Goal: Task Accomplishment & Management: Use online tool/utility

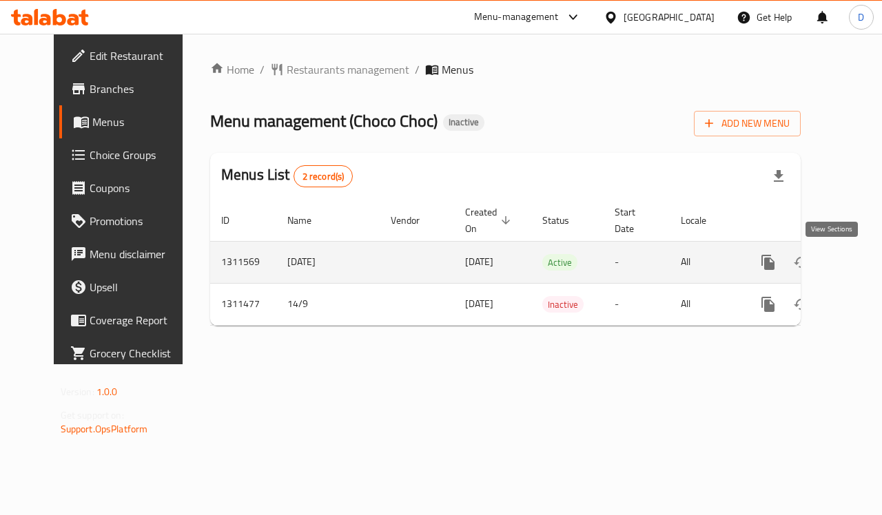
click at [859, 266] on icon "enhanced table" at bounding box center [867, 262] width 17 height 17
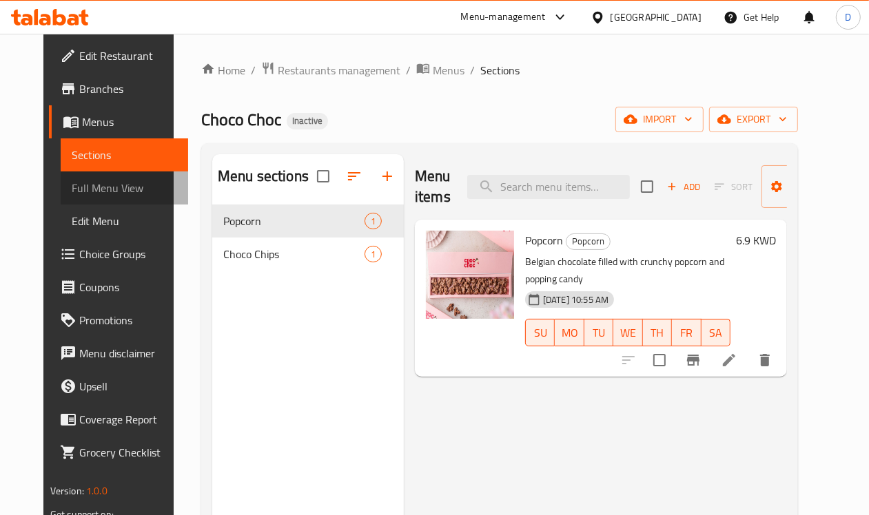
click at [72, 185] on span "Full Menu View" at bounding box center [125, 188] width 106 height 17
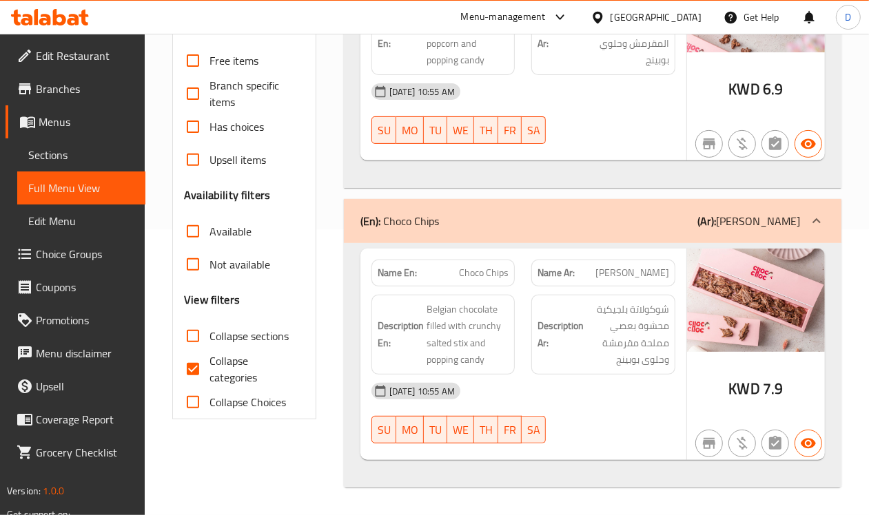
click at [192, 367] on input "Collapse categories" at bounding box center [192, 369] width 33 height 33
checkbox input "false"
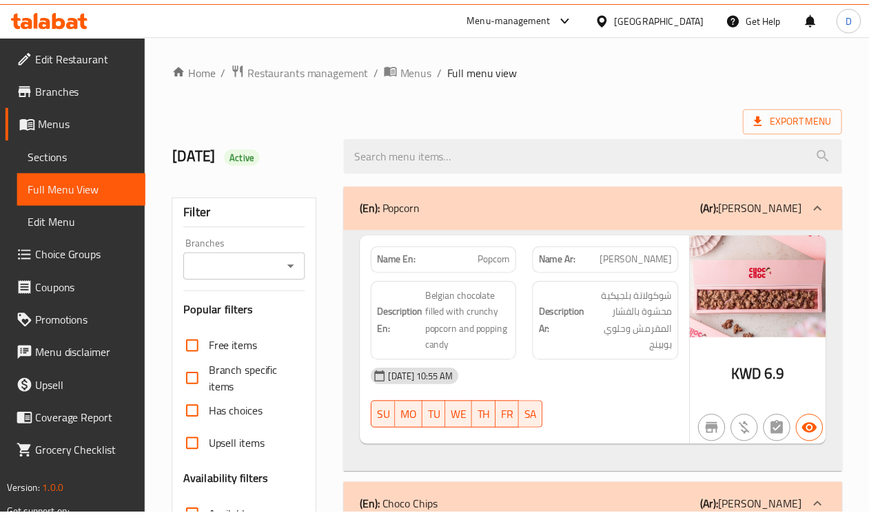
scroll to position [287, 0]
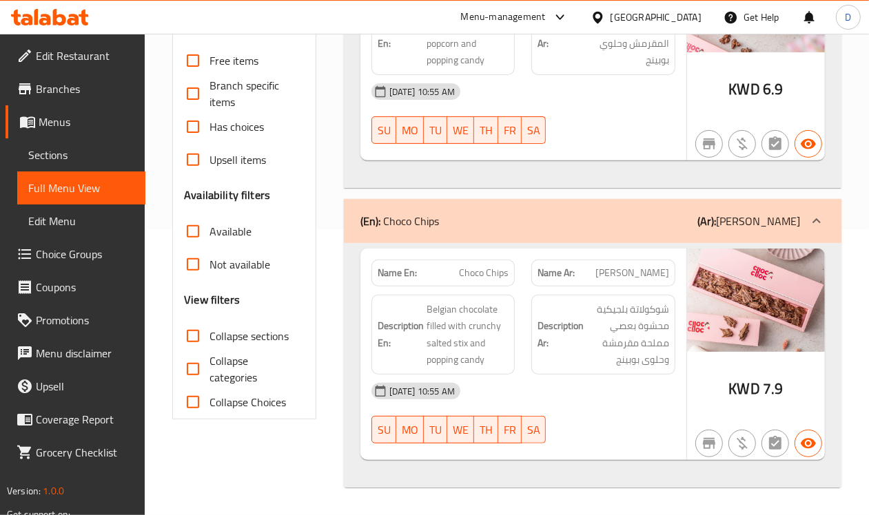
click at [687, 5] on div "Kuwait" at bounding box center [645, 17] width 133 height 33
click at [690, 14] on div "Kuwait" at bounding box center [655, 17] width 91 height 15
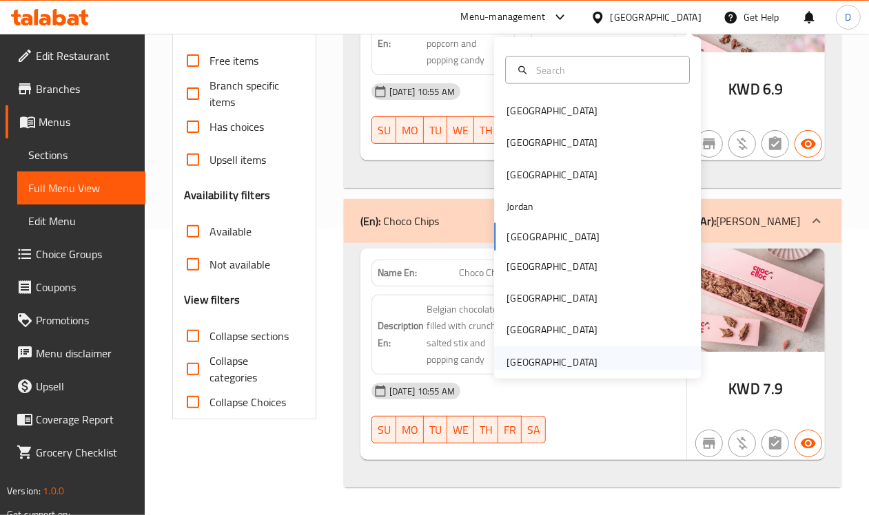
click at [526, 356] on div "United Arab Emirates" at bounding box center [551, 362] width 91 height 15
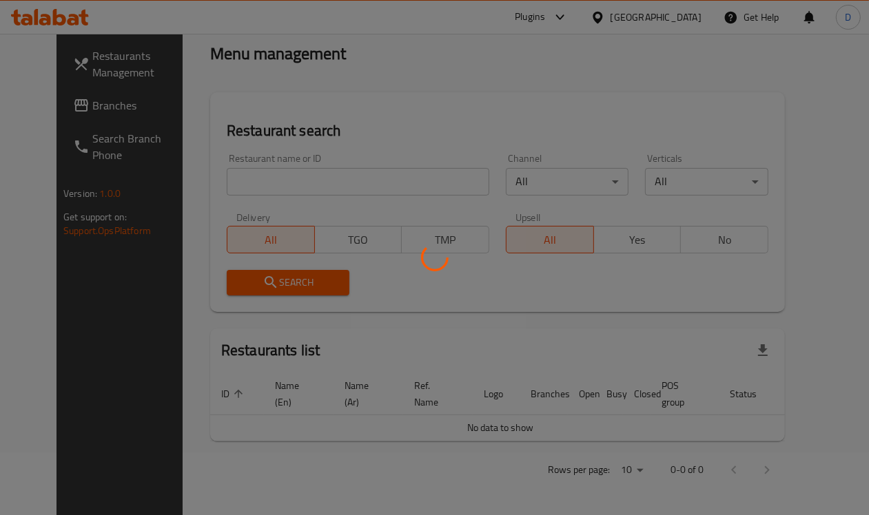
scroll to position [287, 0]
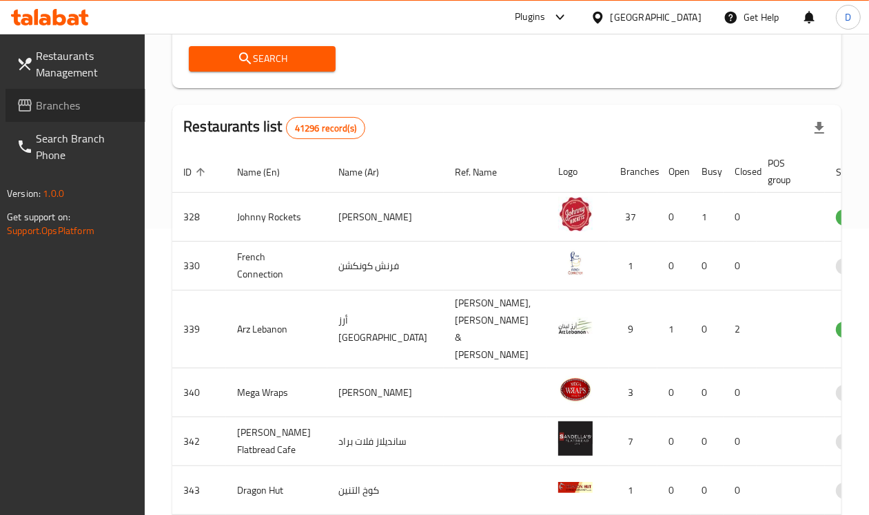
click at [49, 101] on span "Branches" at bounding box center [85, 105] width 99 height 17
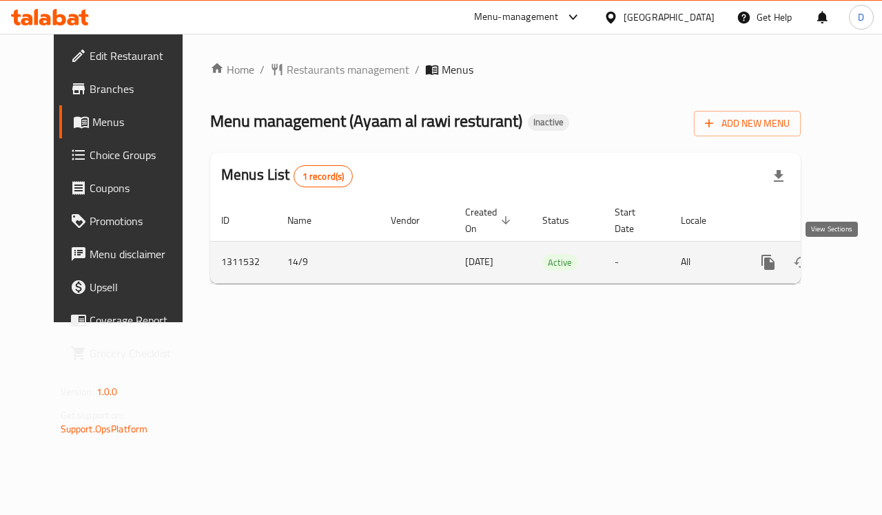
click at [859, 262] on icon "enhanced table" at bounding box center [867, 262] width 17 height 17
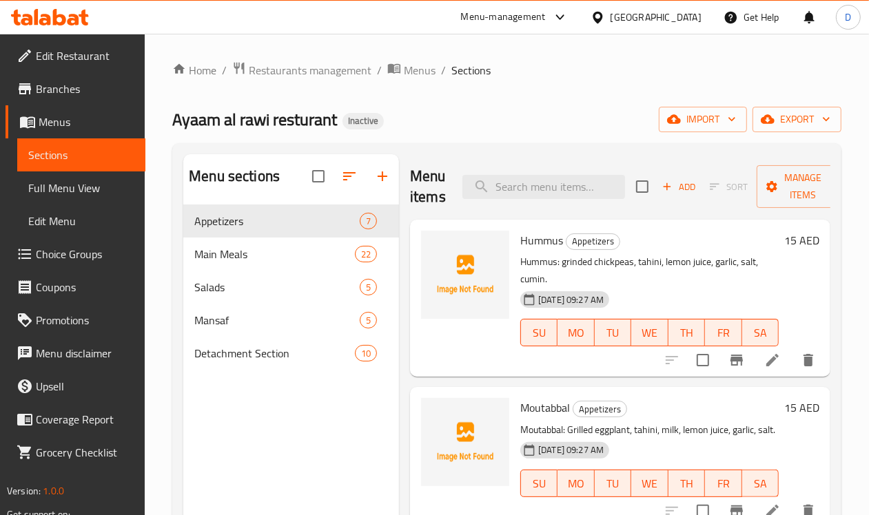
click at [656, 21] on div "[GEOGRAPHIC_DATA]" at bounding box center [655, 17] width 91 height 15
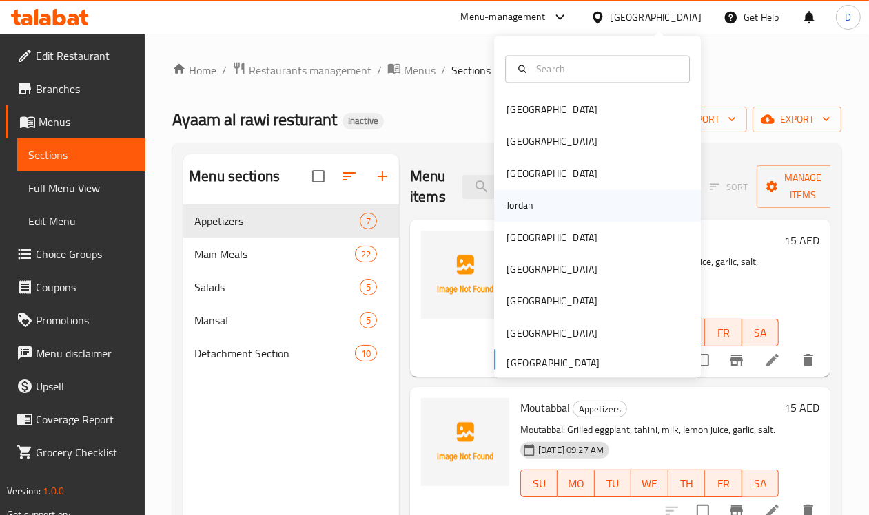
click at [506, 205] on div "Jordan" at bounding box center [519, 205] width 27 height 15
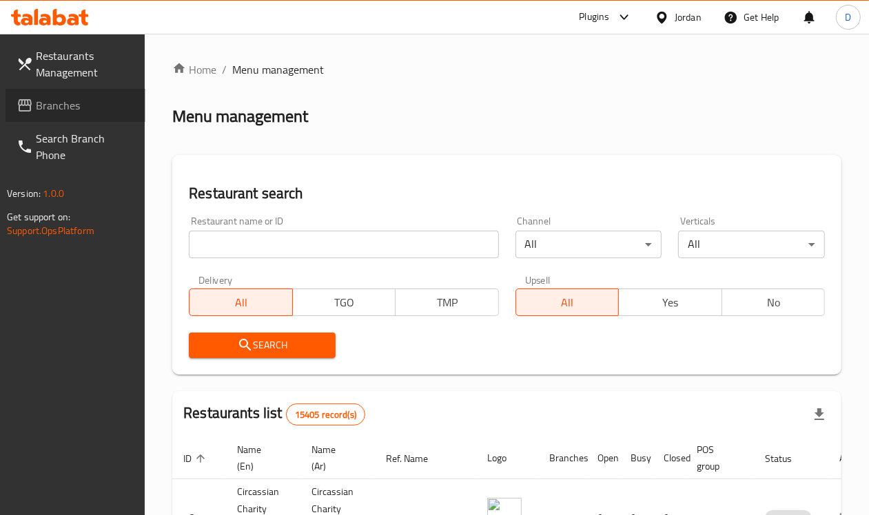
click at [40, 103] on span "Branches" at bounding box center [85, 105] width 99 height 17
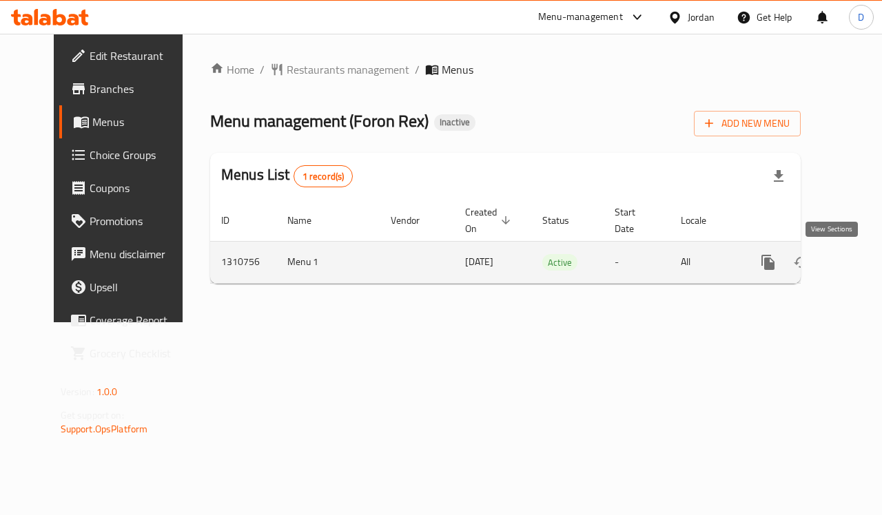
click at [861, 260] on icon "enhanced table" at bounding box center [867, 262] width 12 height 12
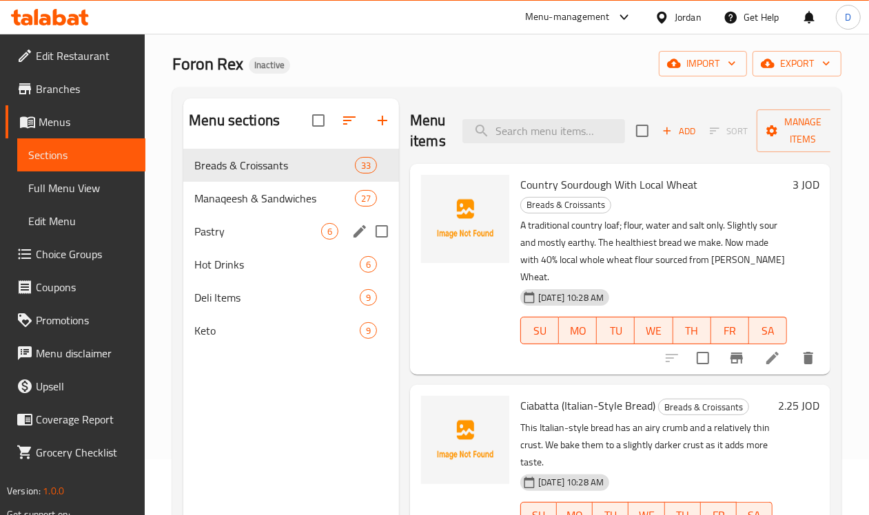
scroll to position [86, 0]
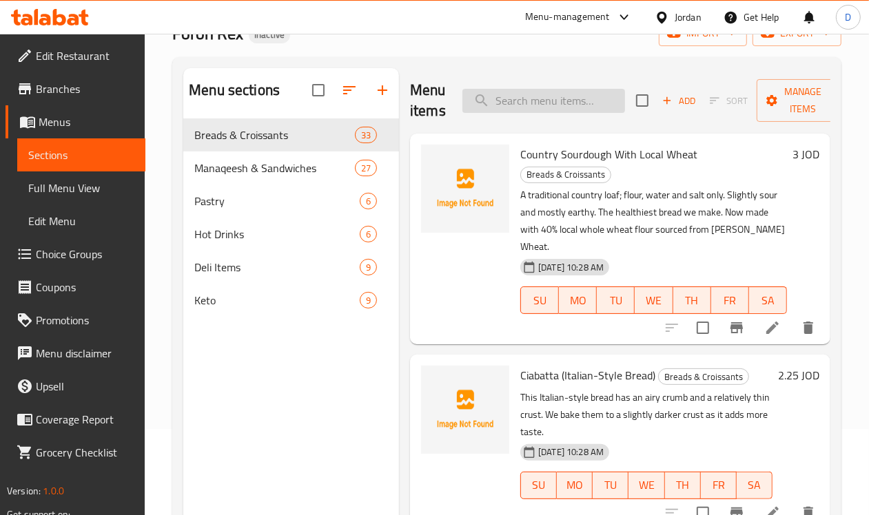
click at [504, 108] on input "search" at bounding box center [543, 101] width 163 height 24
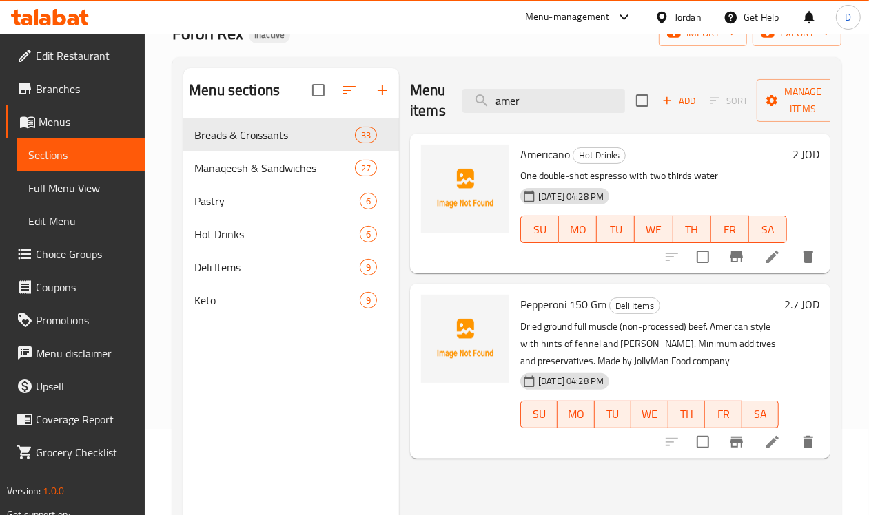
type input "amer"
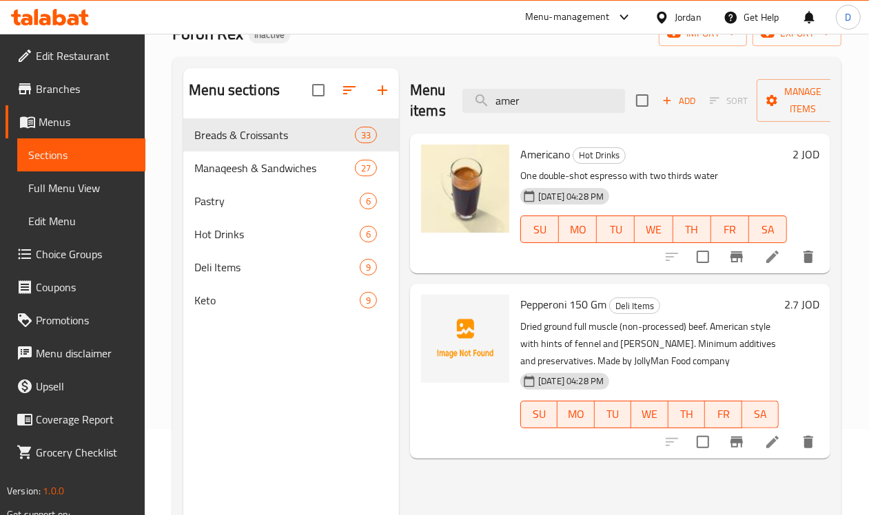
drag, startPoint x: 549, startPoint y: 101, endPoint x: 435, endPoint y: 94, distance: 114.5
click at [435, 94] on div "Menu items amer Add Sort Manage items" at bounding box center [620, 100] width 420 height 65
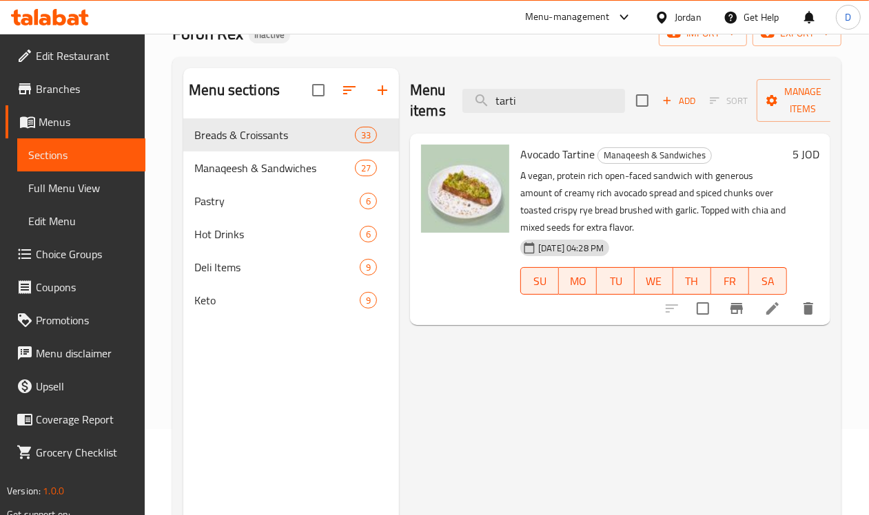
drag, startPoint x: 524, startPoint y: 107, endPoint x: 395, endPoint y: 111, distance: 129.6
click at [410, 111] on div "Menu items tarti Add Sort Manage items" at bounding box center [620, 100] width 420 height 65
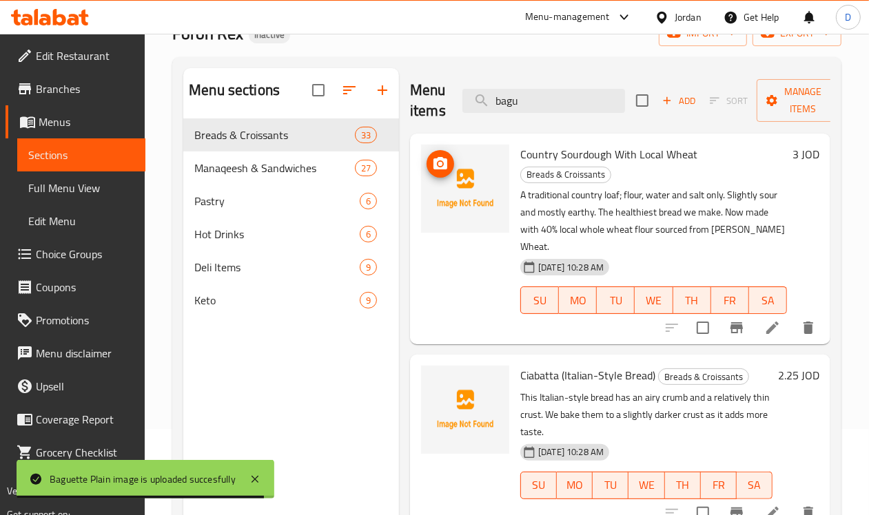
scroll to position [0, 0]
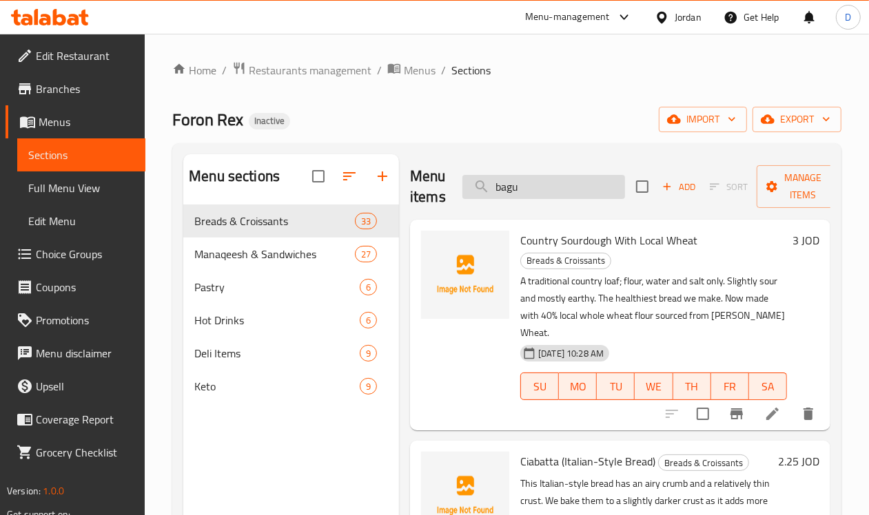
click at [541, 190] on input "bagu" at bounding box center [543, 187] width 163 height 24
drag, startPoint x: 514, startPoint y: 185, endPoint x: 417, endPoint y: 190, distance: 96.6
click at [417, 190] on div "Menu items bague Add Sort Manage items" at bounding box center [620, 186] width 420 height 65
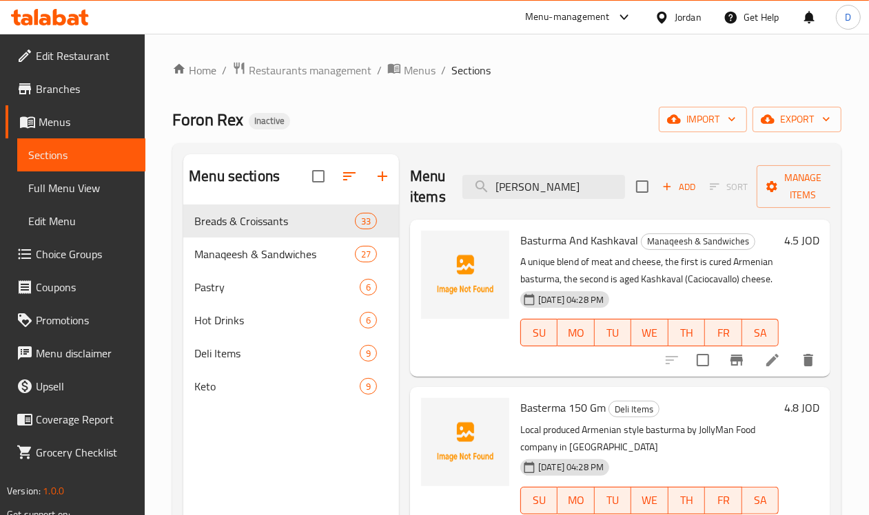
drag, startPoint x: 513, startPoint y: 186, endPoint x: 380, endPoint y: 180, distance: 133.8
click at [410, 180] on div "Menu items bast Add Sort Manage items" at bounding box center [620, 186] width 420 height 65
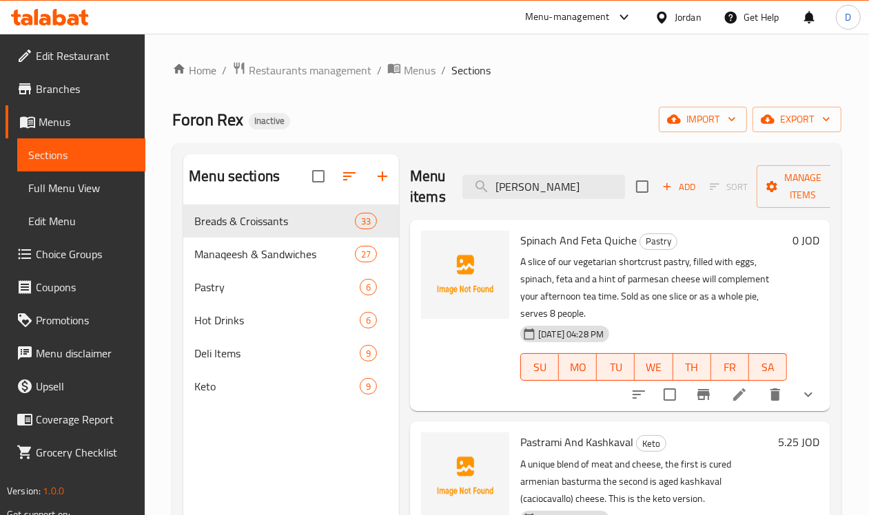
drag, startPoint x: 515, startPoint y: 178, endPoint x: 404, endPoint y: 185, distance: 110.4
click at [410, 185] on div "Menu items pastr Add Sort Manage items" at bounding box center [620, 186] width 420 height 65
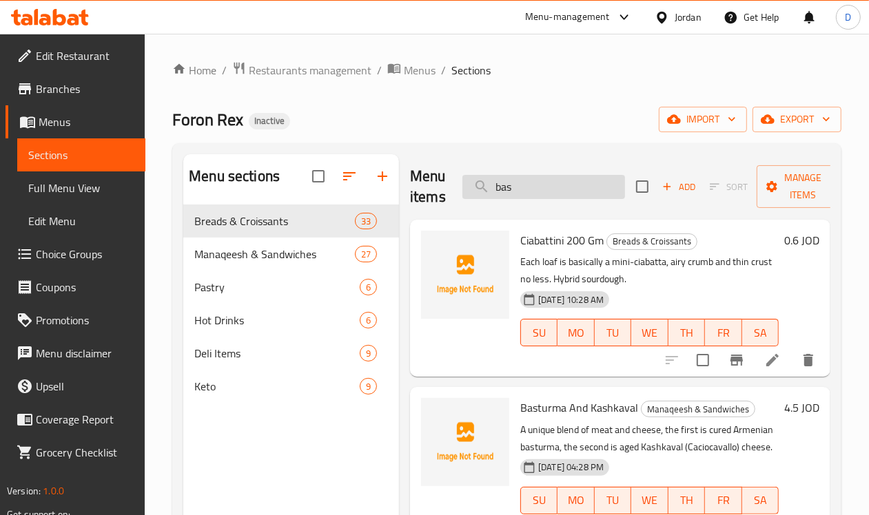
click at [546, 192] on input "bas" at bounding box center [543, 187] width 163 height 24
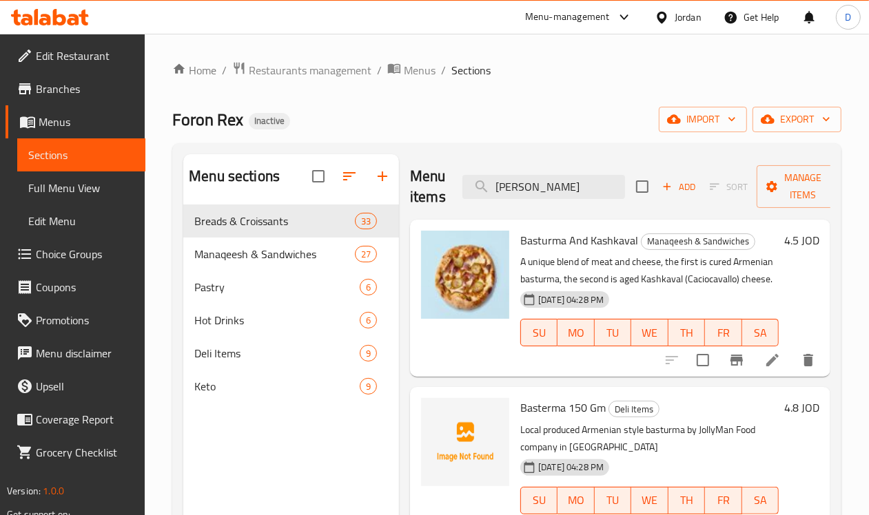
drag, startPoint x: 505, startPoint y: 181, endPoint x: 410, endPoint y: 184, distance: 95.1
click at [410, 184] on div "Menu items bast Add Sort Manage items" at bounding box center [620, 186] width 420 height 65
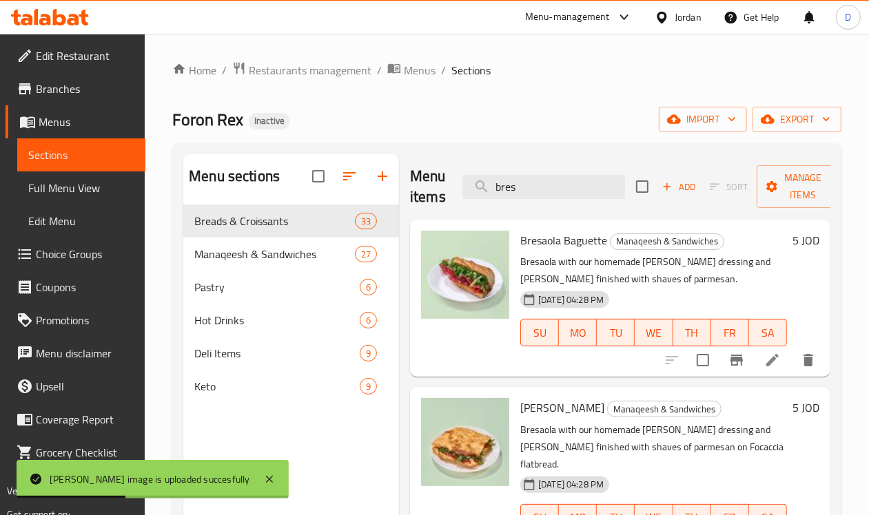
drag, startPoint x: 544, startPoint y: 188, endPoint x: 331, endPoint y: 169, distance: 213.8
click at [331, 169] on div "Menu sections Breads & Croissants 33 Manaqeesh & Sandwiches 27 Pastry 6 Hot Dri…" at bounding box center [506, 411] width 647 height 515
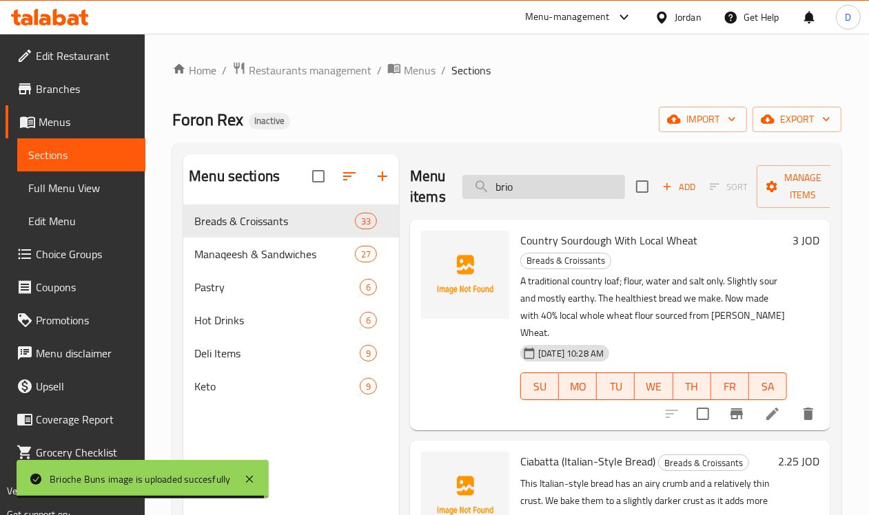
click at [504, 194] on input "brio" at bounding box center [543, 187] width 163 height 24
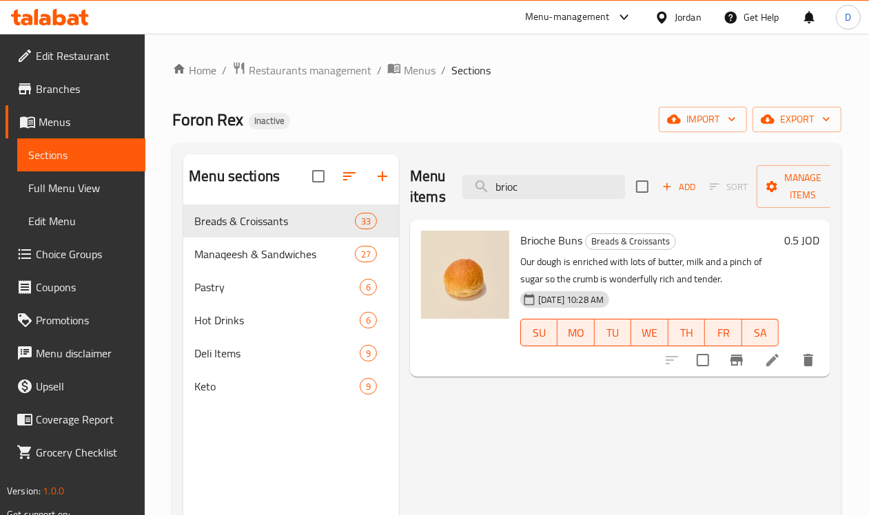
drag, startPoint x: 505, startPoint y: 186, endPoint x: 432, endPoint y: 191, distance: 73.2
click at [432, 191] on div "Menu items brioc Add Sort Manage items" at bounding box center [620, 186] width 420 height 65
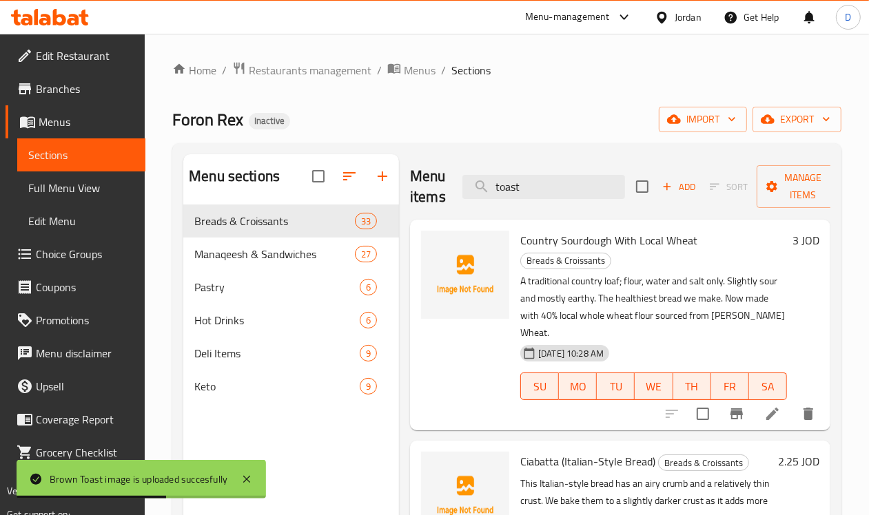
drag, startPoint x: 512, startPoint y: 192, endPoint x: 386, endPoint y: 200, distance: 126.4
click at [410, 200] on div "Menu items toast Add Sort Manage items" at bounding box center [620, 186] width 420 height 65
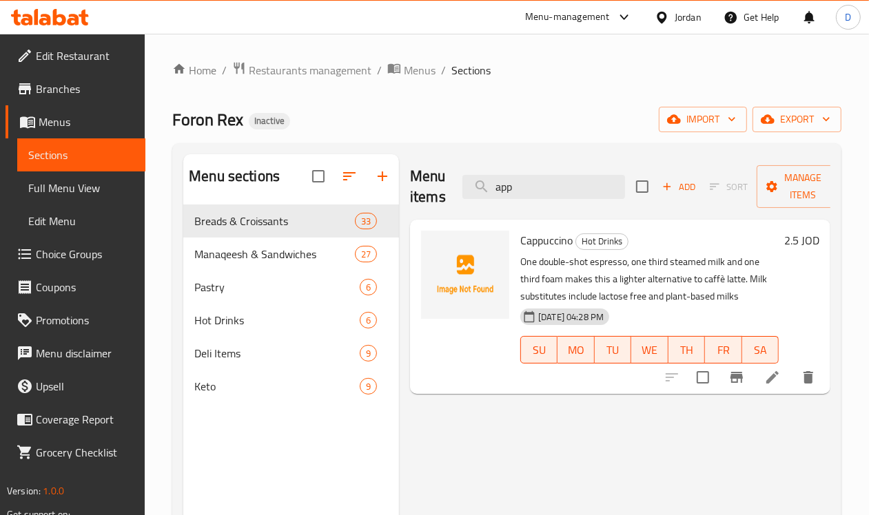
type input "app"
